Goal: Information Seeking & Learning: Find specific fact

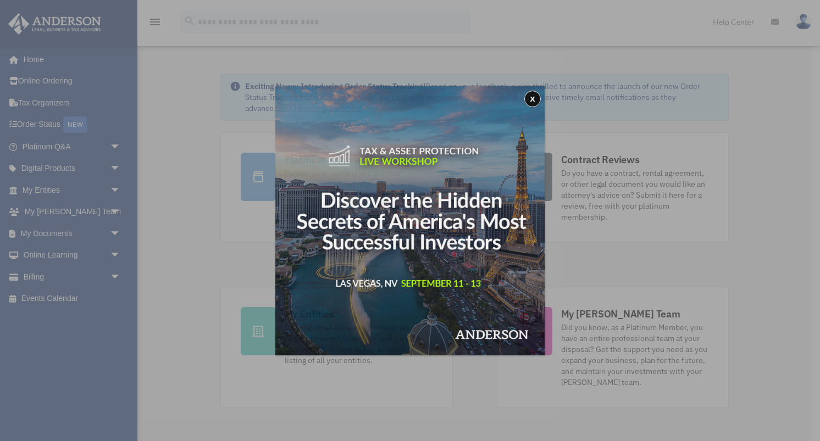
click at [99, 193] on div "x" at bounding box center [410, 220] width 820 height 441
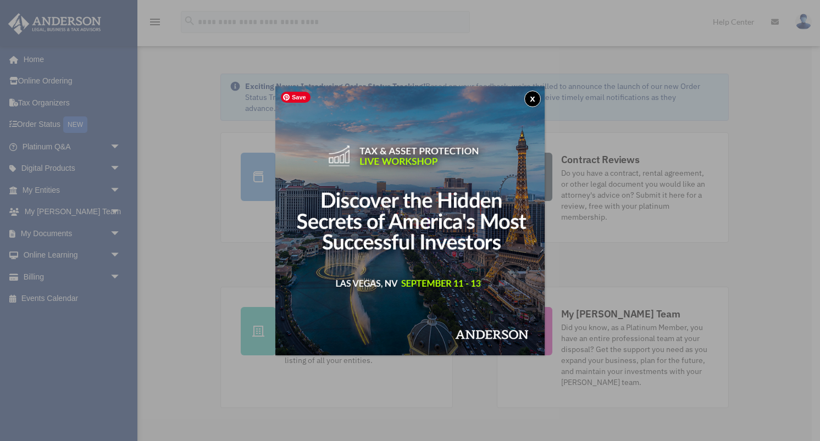
click at [533, 96] on button "x" at bounding box center [532, 99] width 16 height 16
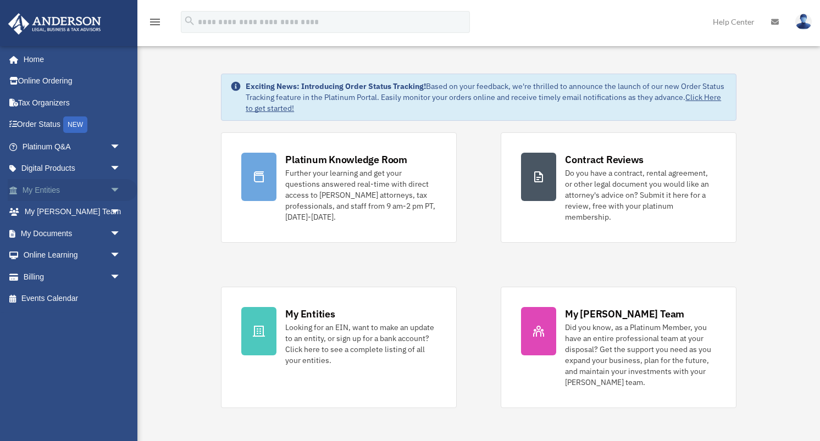
click at [99, 194] on link "My Entities arrow_drop_down" at bounding box center [73, 190] width 130 height 22
click at [112, 193] on span "arrow_drop_down" at bounding box center [121, 190] width 22 height 23
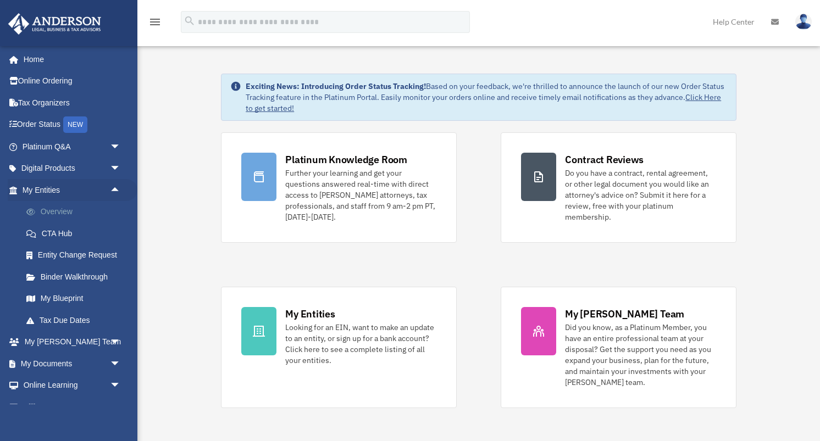
click at [63, 213] on link "Overview" at bounding box center [76, 212] width 122 height 22
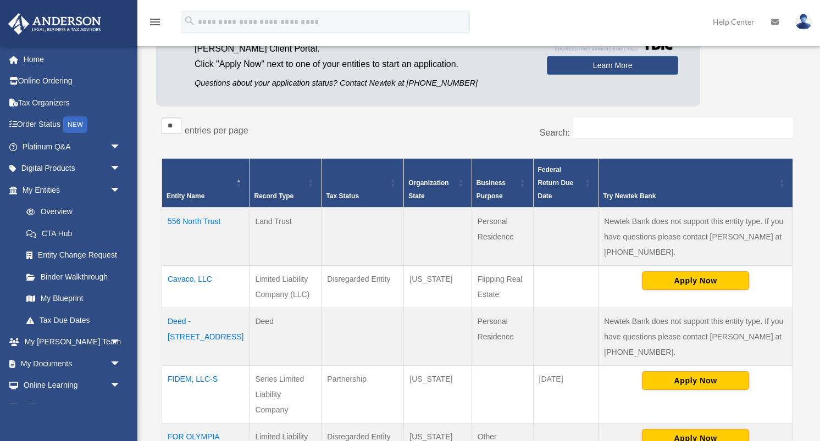
scroll to position [134, 0]
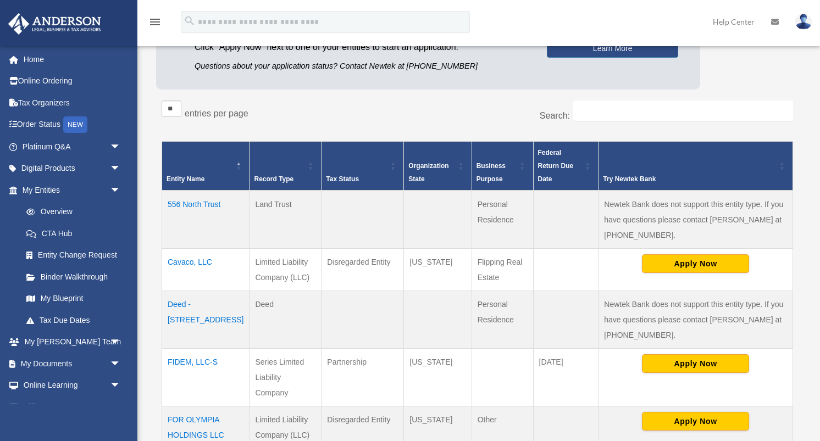
click at [205, 348] on td "FIDEM, LLC-S" at bounding box center [205, 377] width 87 height 58
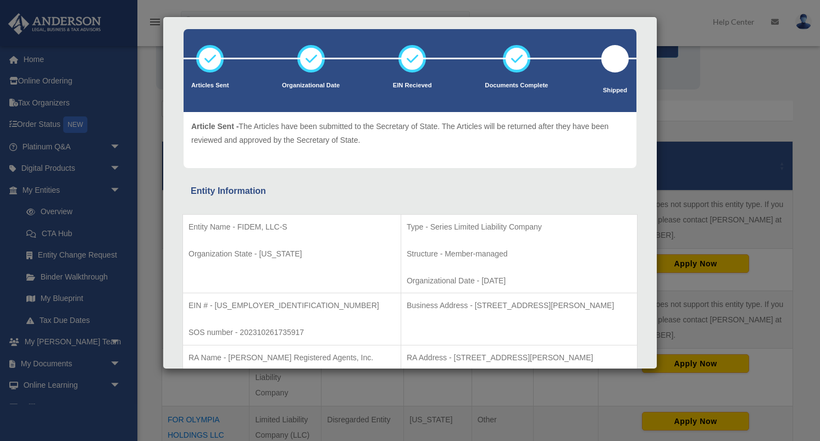
scroll to position [50, 0]
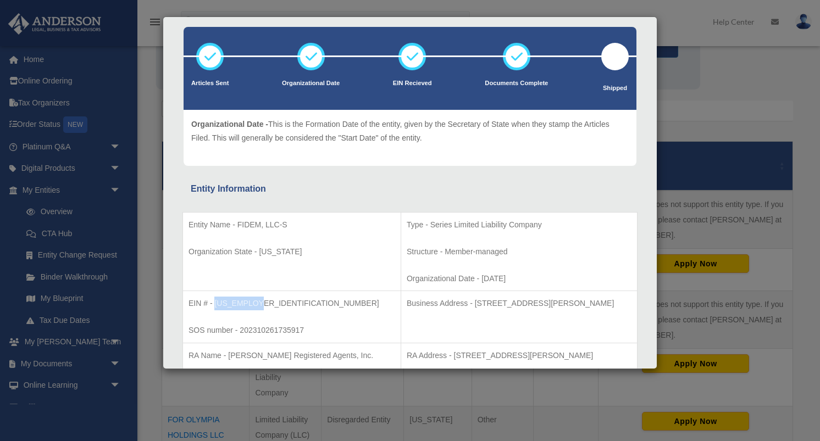
drag, startPoint x: 266, startPoint y: 301, endPoint x: 215, endPoint y: 308, distance: 51.0
click at [215, 308] on p "EIN # - [US_EMPLOYER_IDENTIFICATION_NUMBER]" at bounding box center [291, 304] width 207 height 14
copy p "[US_EMPLOYER_IDENTIFICATION_NUMBER]"
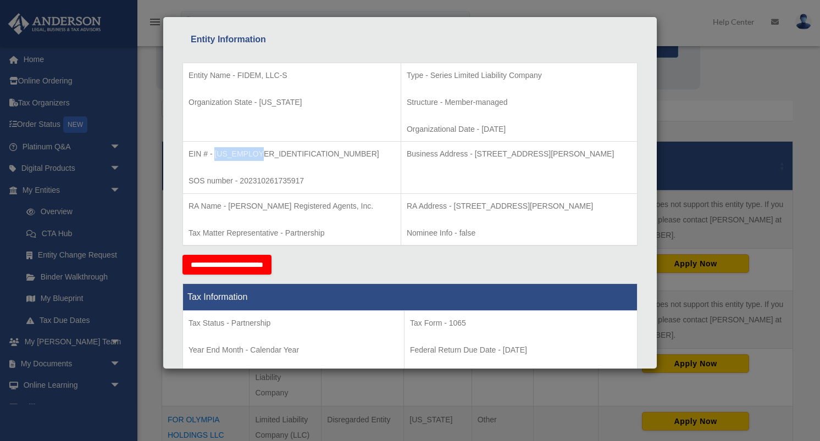
scroll to position [215, 0]
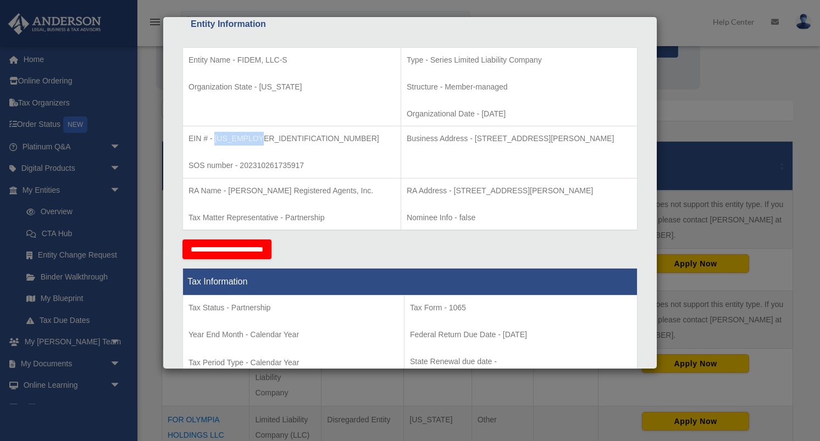
drag, startPoint x: 401, startPoint y: 191, endPoint x: 550, endPoint y: 187, distance: 149.5
click at [550, 187] on p "RA Address - [STREET_ADDRESS][PERSON_NAME]" at bounding box center [519, 191] width 225 height 14
copy p "[STREET_ADDRESS][PERSON_NAME]"
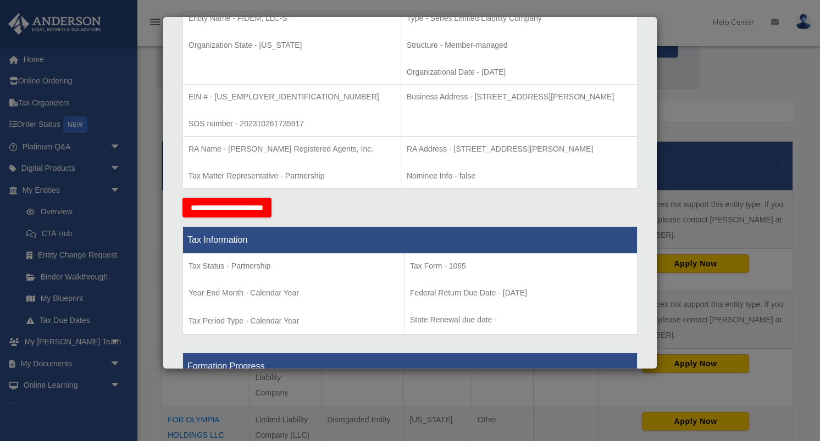
click at [407, 156] on p "RA Address - [STREET_ADDRESS][PERSON_NAME]" at bounding box center [519, 149] width 225 height 14
click at [407, 156] on p "RA Address - 8520 Allison Pointe Blvd., Suite 220 - #3718, Indianapolis, IN 462…" at bounding box center [519, 149] width 225 height 14
copy p "46250"
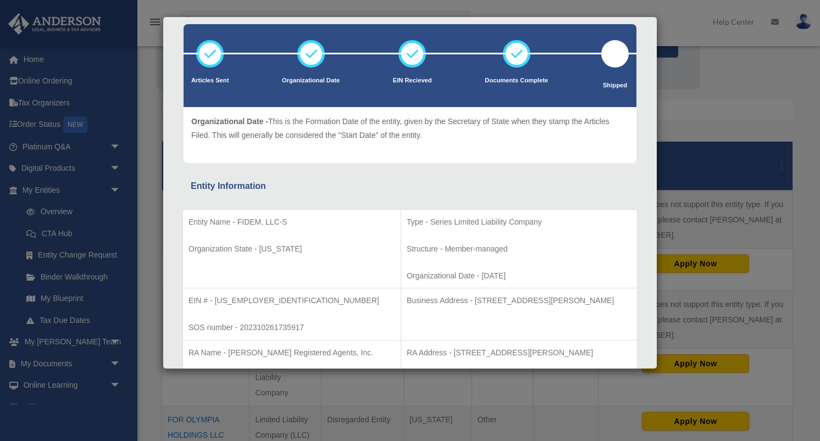
scroll to position [53, 0]
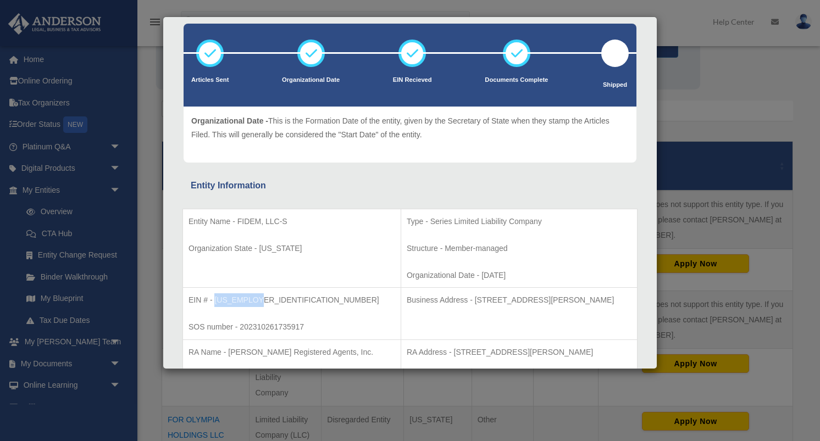
drag, startPoint x: 266, startPoint y: 300, endPoint x: 214, endPoint y: 305, distance: 52.4
click at [214, 305] on p "EIN # - 93-4132393" at bounding box center [291, 300] width 207 height 14
copy p "93-4132393"
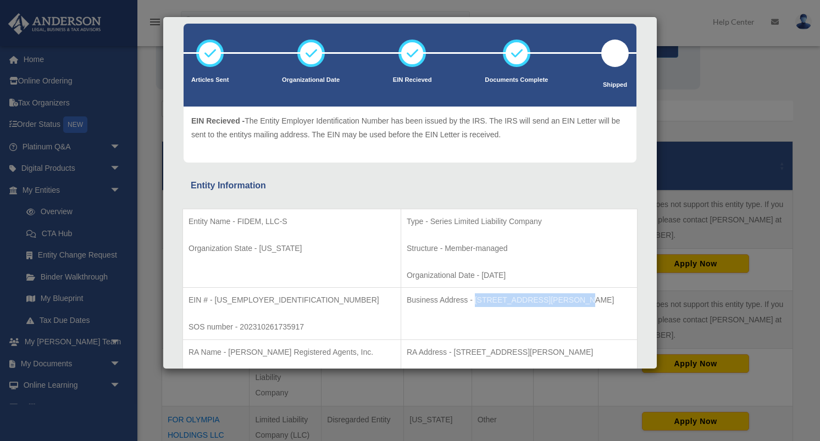
drag, startPoint x: 514, startPoint y: 298, endPoint x: 423, endPoint y: 303, distance: 91.3
click at [423, 303] on p "Business Address - 3225 McLeod Dr, Suite 100, Las Vegas, NV 89121" at bounding box center [519, 300] width 225 height 14
copy p "3225 McLeod Dr, Suite 100"
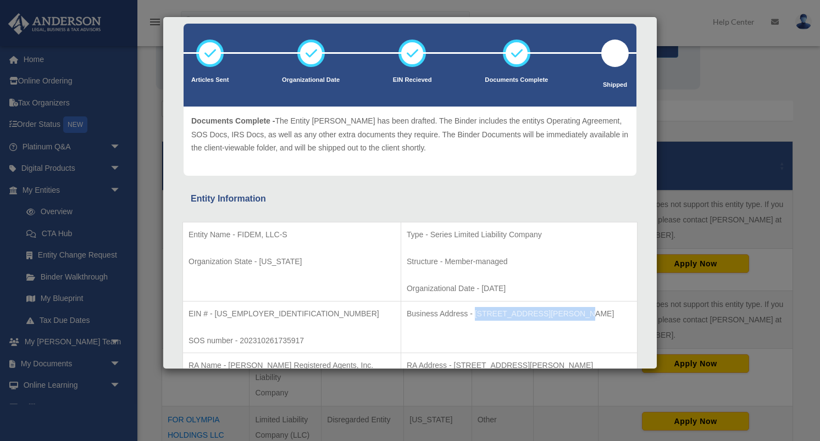
click at [578, 310] on p "Business Address - 3225 McLeod Dr, Suite 100, Las Vegas, NV 89121" at bounding box center [519, 314] width 225 height 14
copy p "89121"
